Goal: Transaction & Acquisition: Purchase product/service

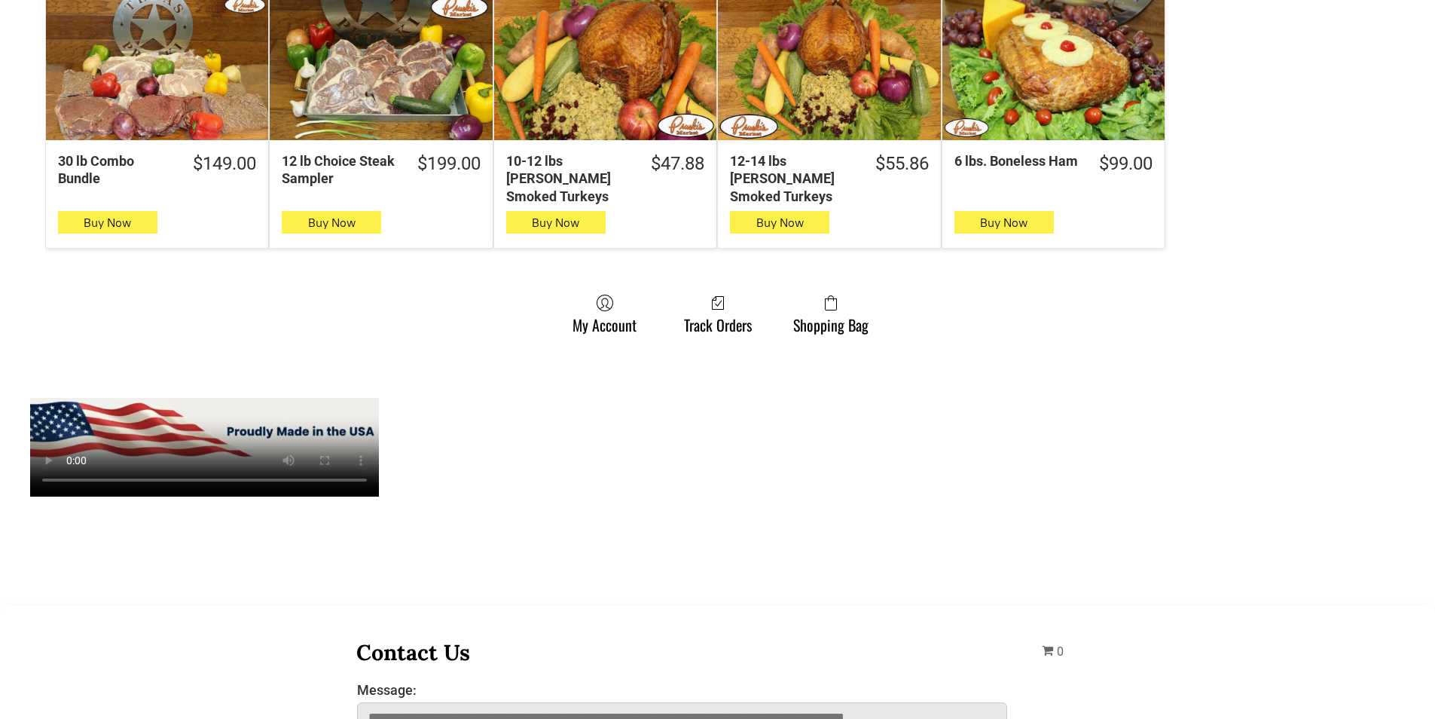
scroll to position [1055, 0]
click at [866, 314] on link "Shopping Bag" at bounding box center [831, 313] width 90 height 40
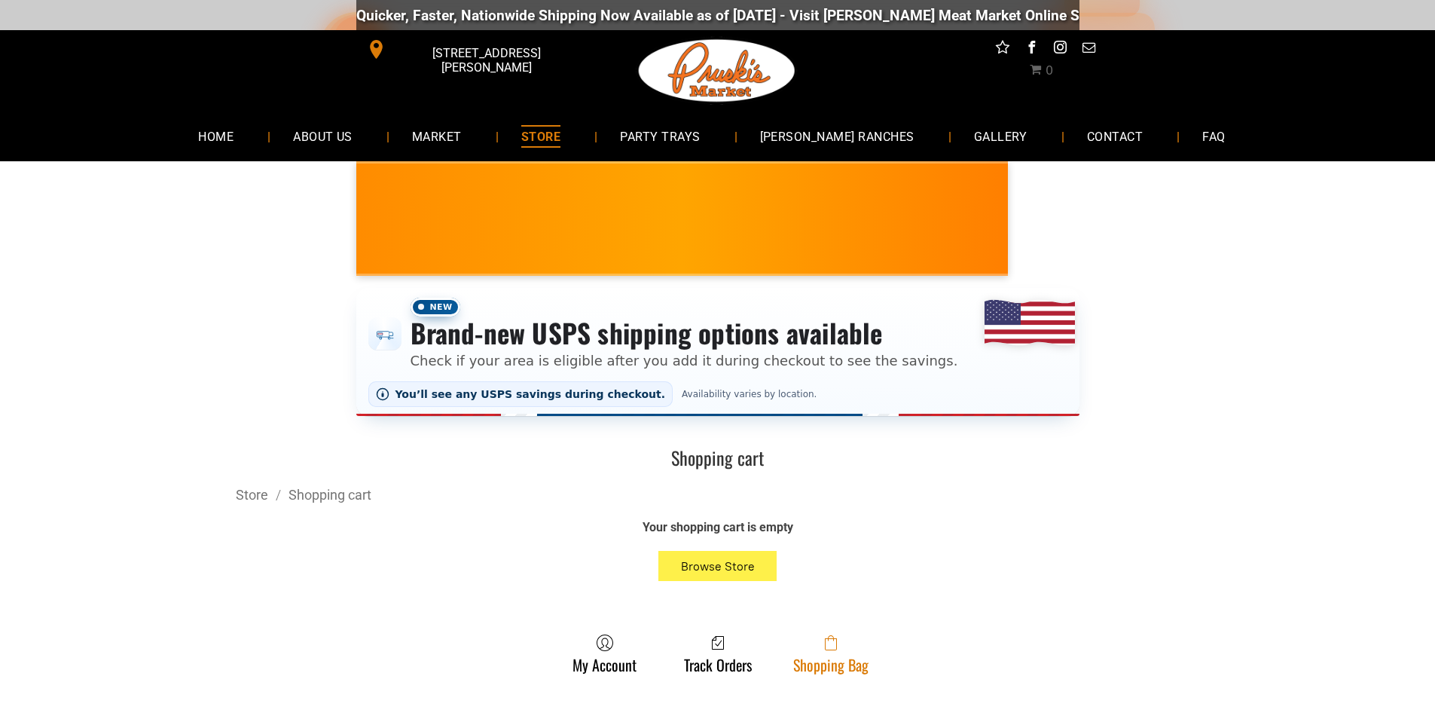
click at [848, 666] on link "Shopping Bag" at bounding box center [831, 654] width 90 height 40
click at [836, 670] on link "Shopping Bag" at bounding box center [831, 654] width 90 height 40
click at [796, 670] on link "Shopping Bag" at bounding box center [831, 654] width 90 height 40
